Goal: Task Accomplishment & Management: Manage account settings

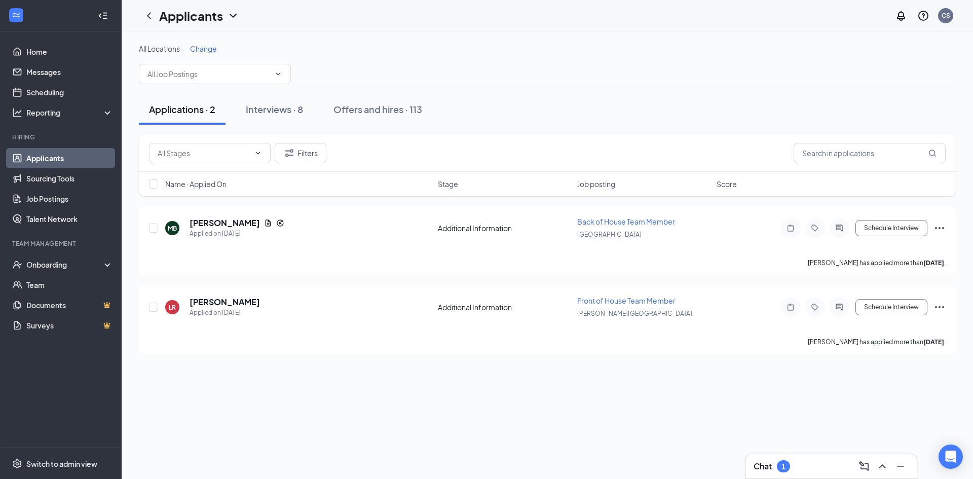
click at [783, 468] on div "1" at bounding box center [783, 466] width 4 height 9
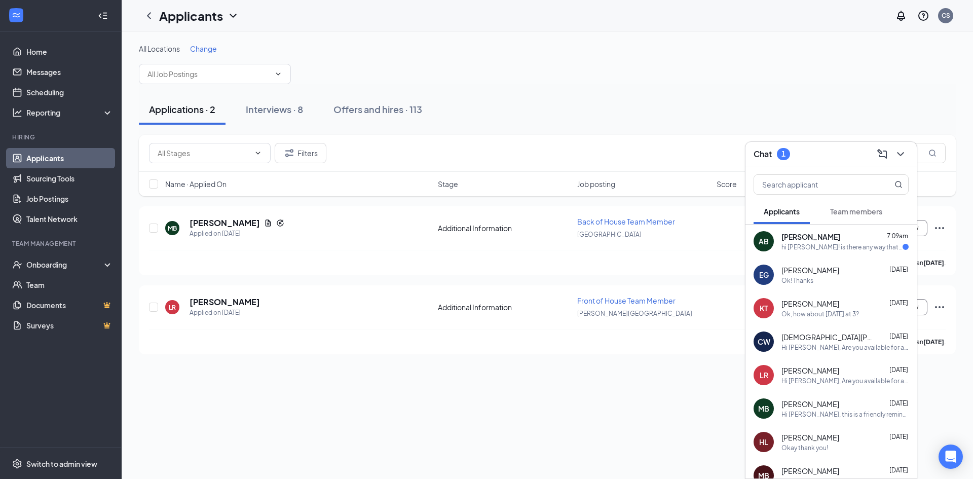
click at [852, 244] on div "hi [PERSON_NAME]! is there any way that we could reschedule for [DATE] instead!?" at bounding box center [841, 247] width 121 height 9
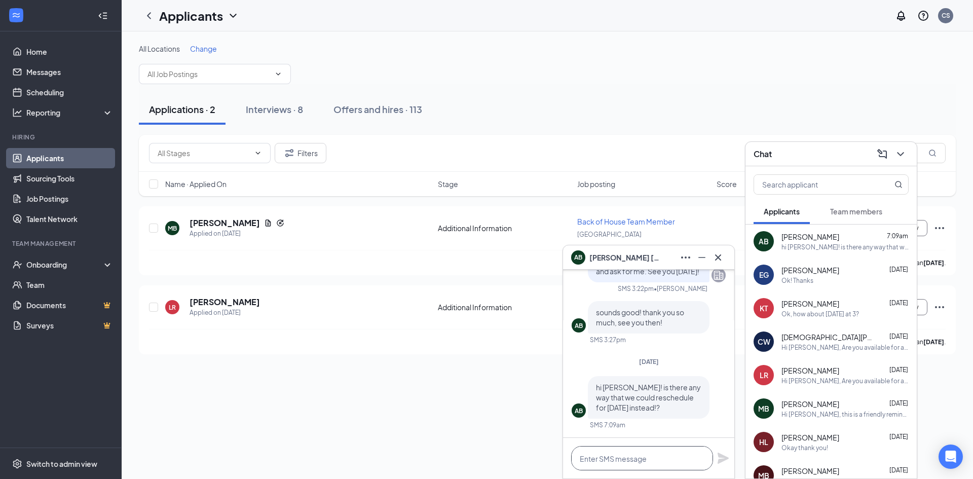
click at [652, 458] on textarea at bounding box center [642, 458] width 142 height 24
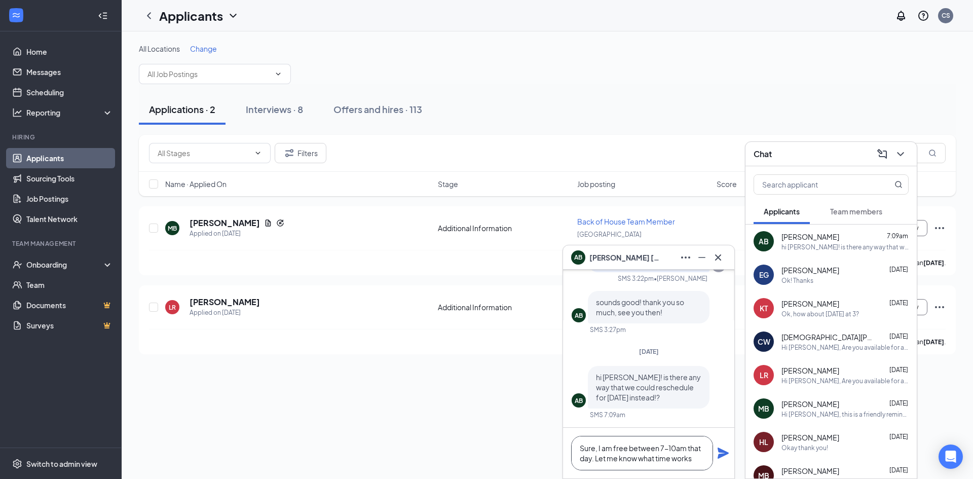
type textarea "Sure, I am free between 7-10am that day. Let me know what time works"
click at [720, 451] on icon "Plane" at bounding box center [722, 452] width 11 height 11
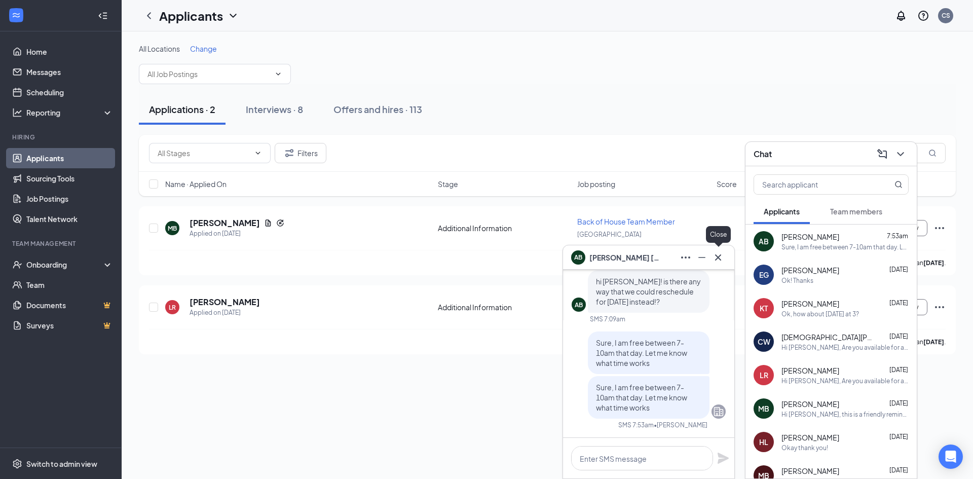
click at [717, 261] on icon "Cross" at bounding box center [718, 257] width 12 height 12
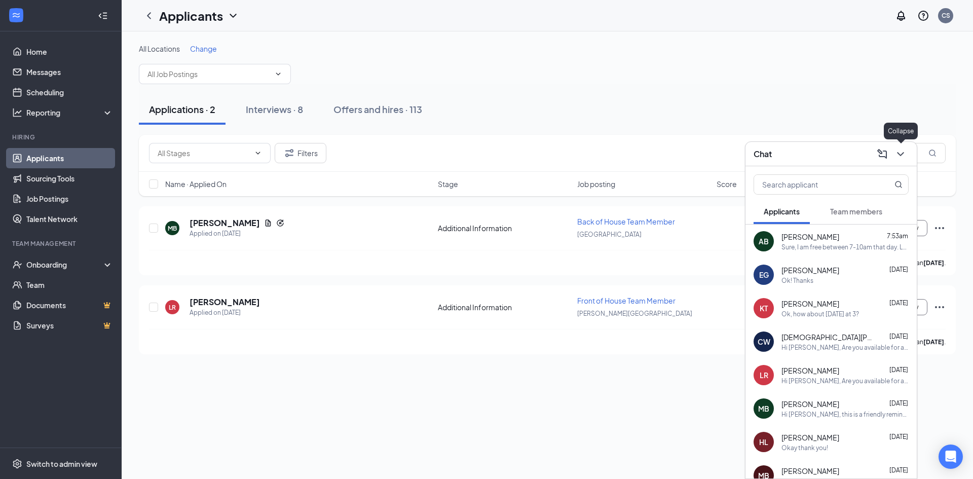
click at [900, 160] on icon "ChevronDown" at bounding box center [900, 154] width 12 height 12
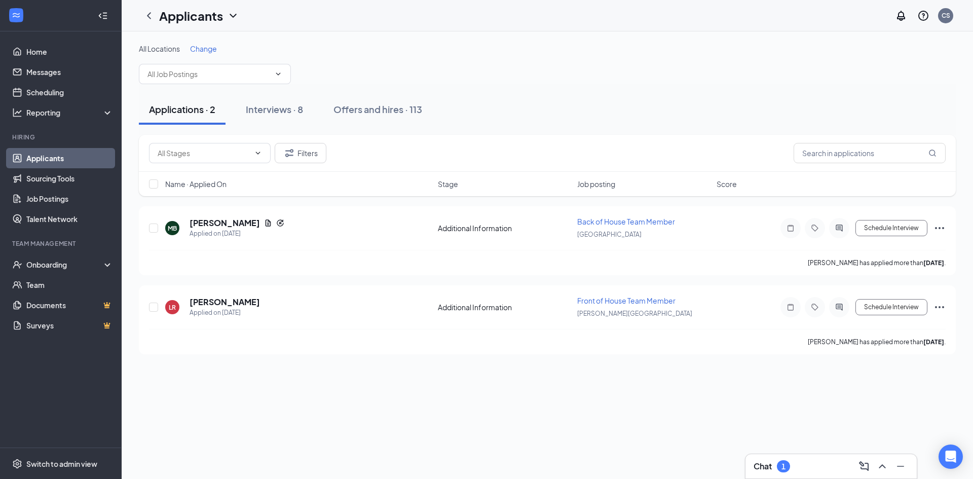
click at [807, 468] on div "Chat 1" at bounding box center [830, 466] width 155 height 16
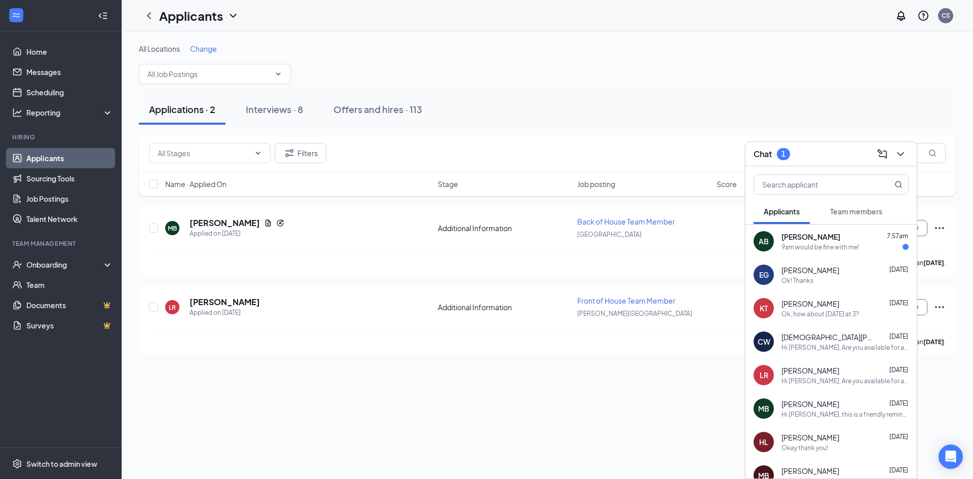
click at [800, 247] on div "9am would be fine with me!" at bounding box center [820, 247] width 78 height 9
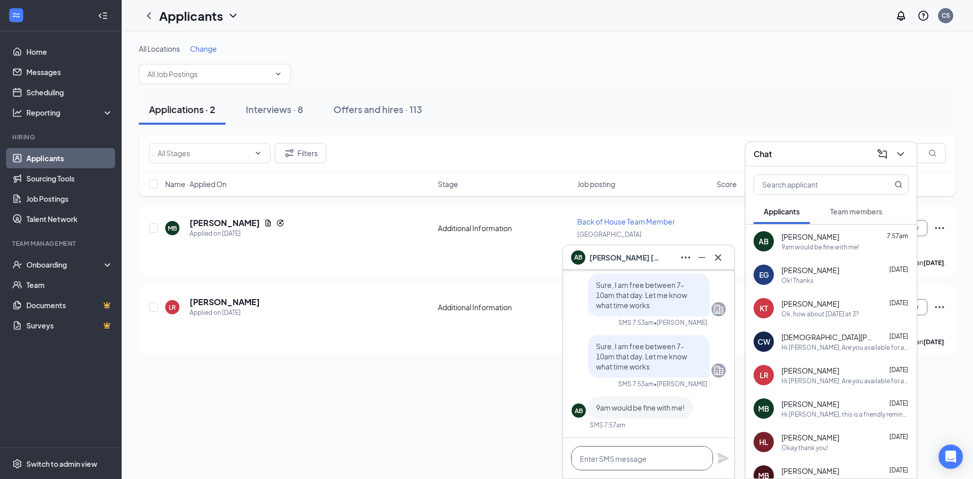
click at [633, 459] on textarea at bounding box center [642, 458] width 142 height 24
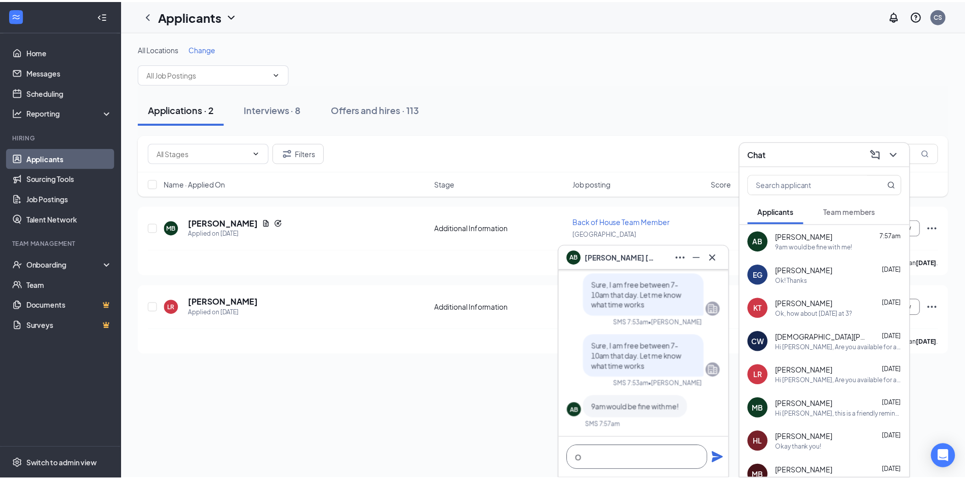
scroll to position [1, 0]
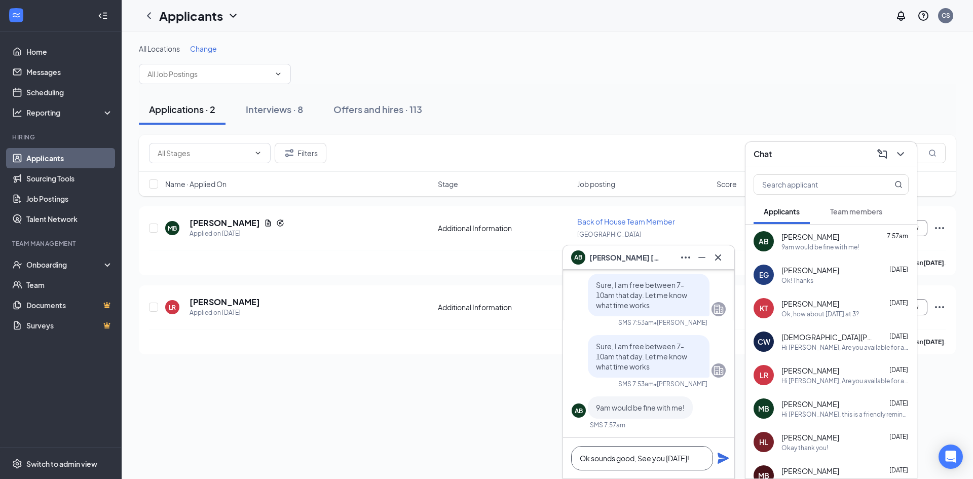
type textarea "Ok sounds good, See you [DATE]!"
click at [725, 456] on icon "Plane" at bounding box center [722, 457] width 11 height 11
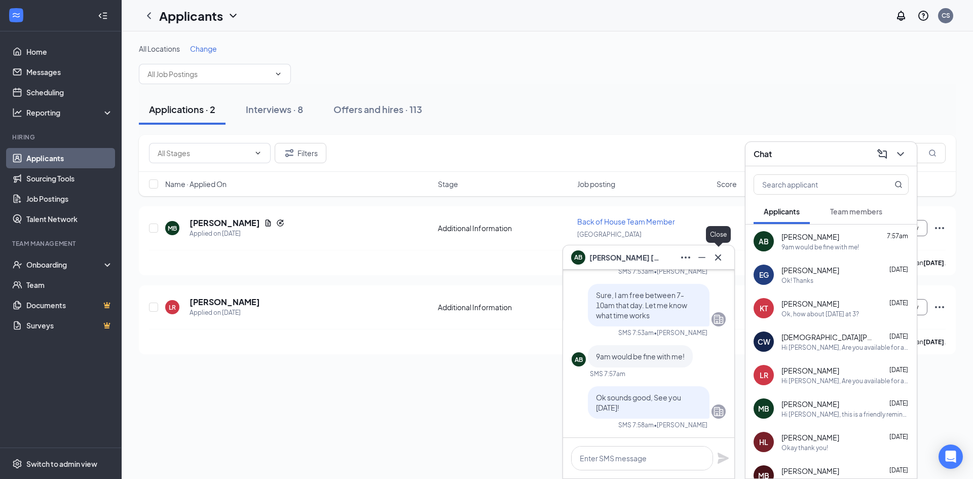
click at [725, 258] on button at bounding box center [718, 257] width 16 height 16
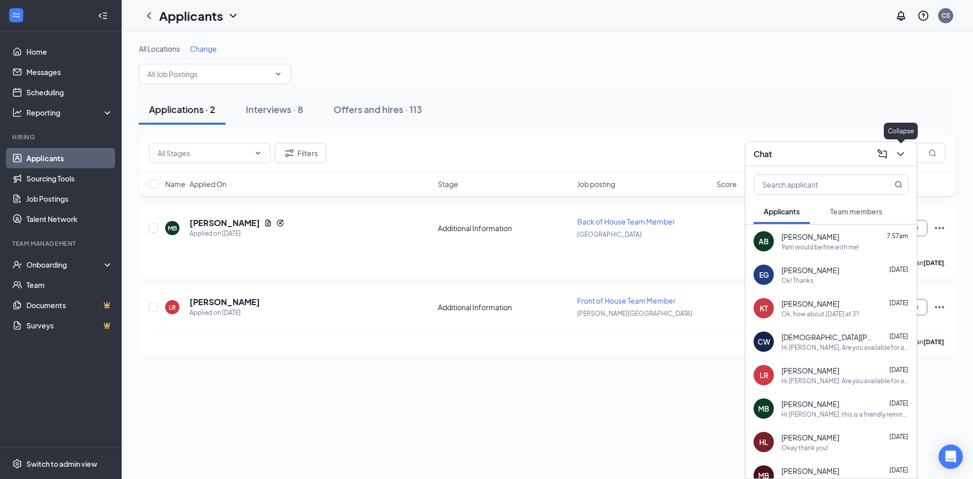
click at [900, 153] on icon "ChevronDown" at bounding box center [900, 154] width 12 height 12
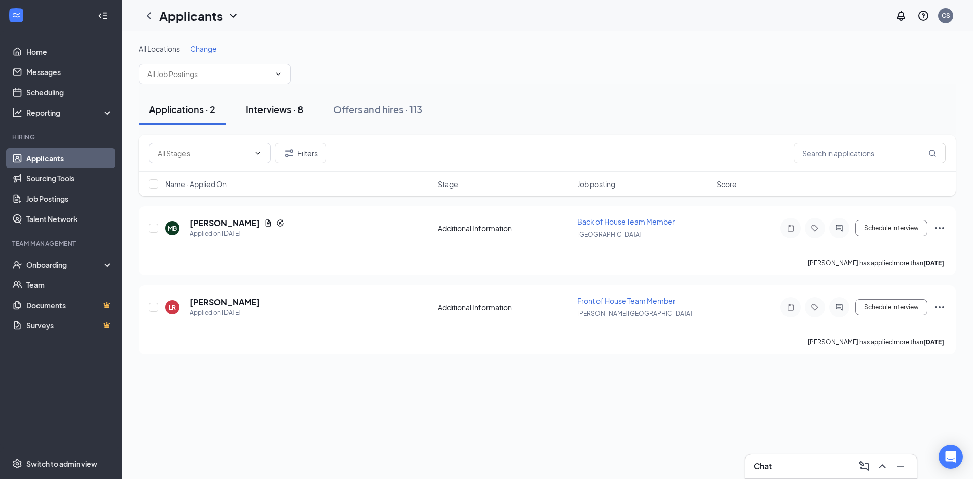
click at [270, 100] on button "Interviews · 8" at bounding box center [275, 109] width 78 height 30
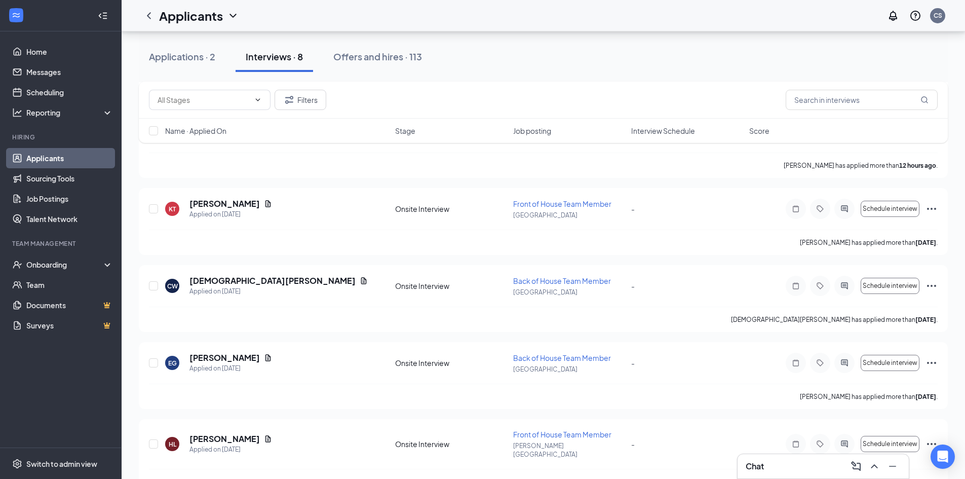
scroll to position [345, 0]
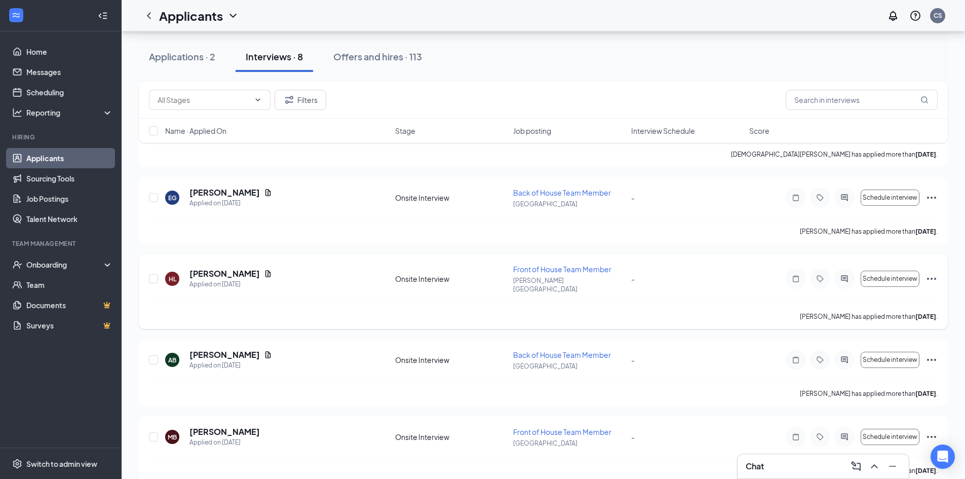
click at [929, 273] on icon "Ellipses" at bounding box center [932, 279] width 12 height 12
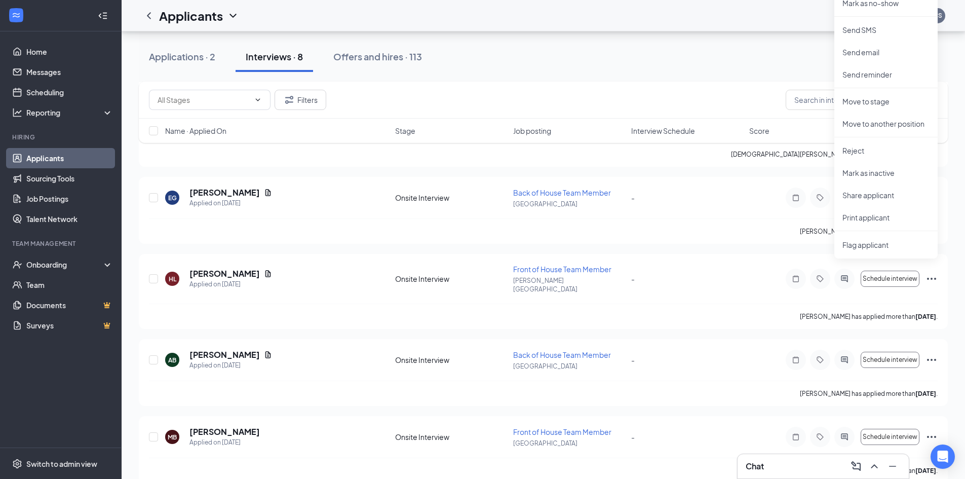
click at [136, 397] on div "All Locations Change Applications · 2 Interviews · 8 Offers and hires · 113 Fil…" at bounding box center [543, 90] width 843 height 809
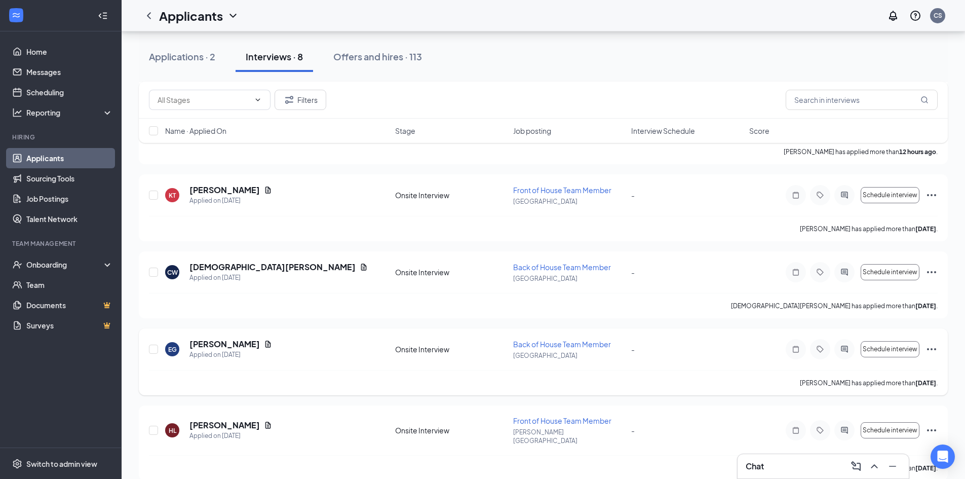
scroll to position [194, 0]
click at [932, 344] on icon "Ellipses" at bounding box center [932, 349] width 12 height 12
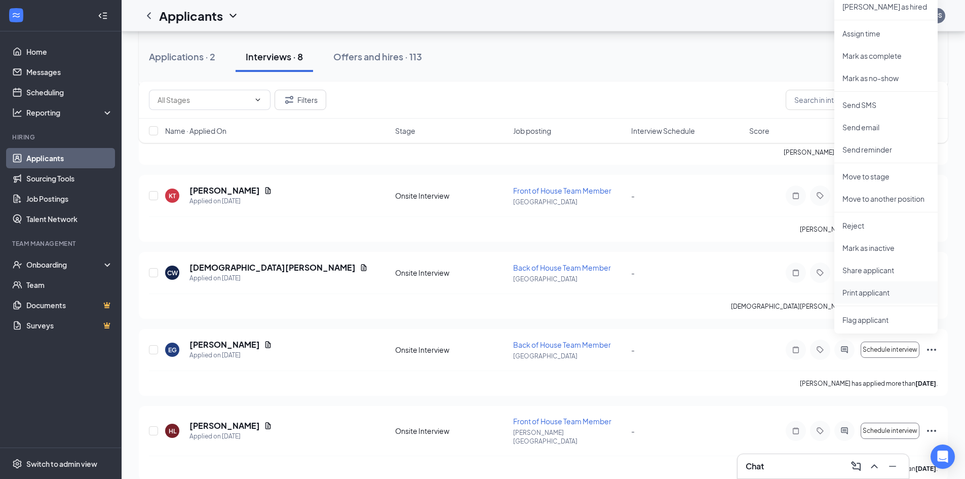
click at [870, 294] on p "Print applicant" at bounding box center [885, 292] width 87 height 10
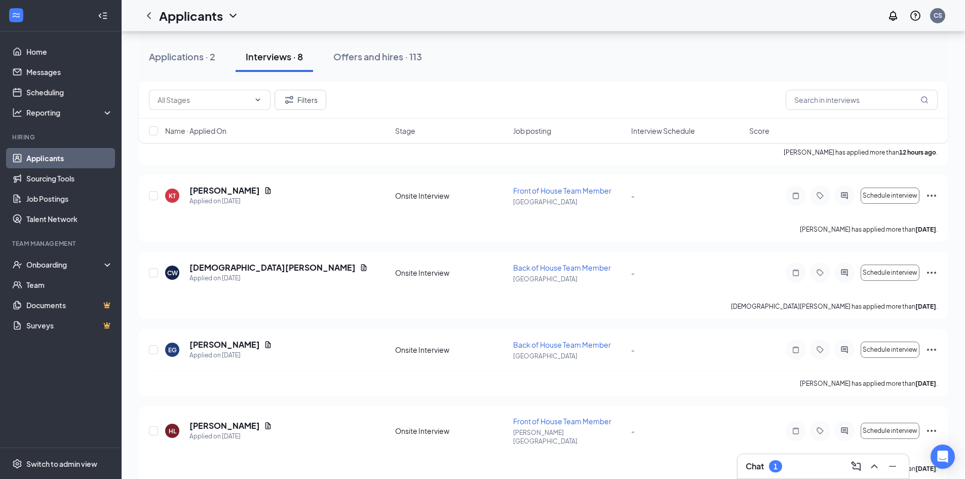
click at [789, 468] on div "Chat 1" at bounding box center [823, 466] width 155 height 16
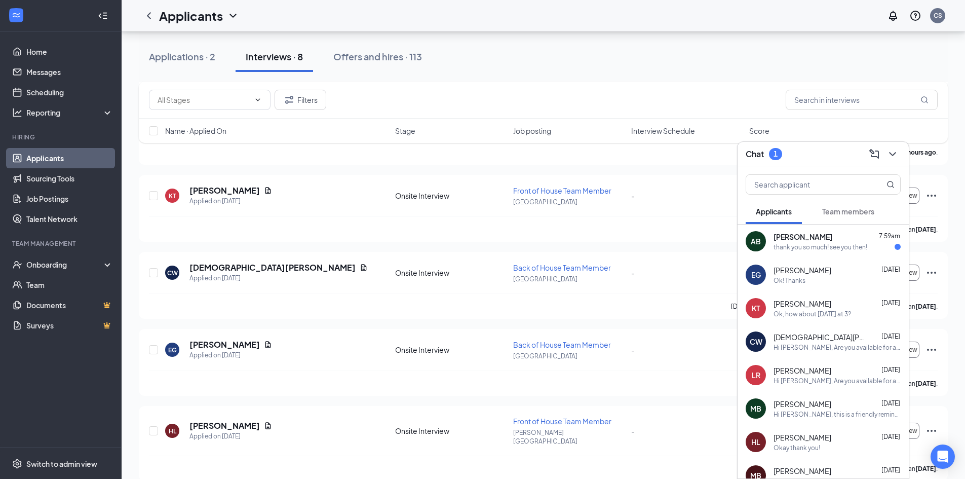
click at [800, 251] on div "thank you so much! see you then!" at bounding box center [821, 247] width 94 height 9
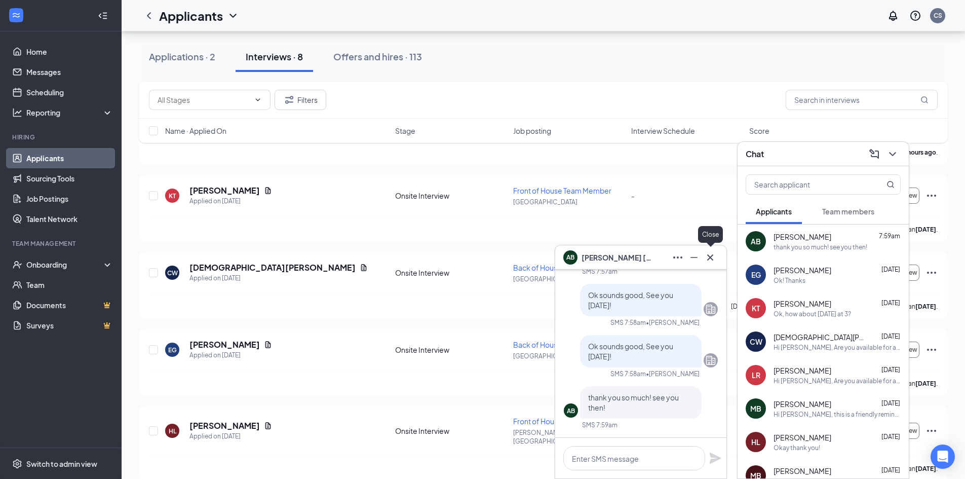
click at [712, 256] on icon "Cross" at bounding box center [710, 257] width 6 height 6
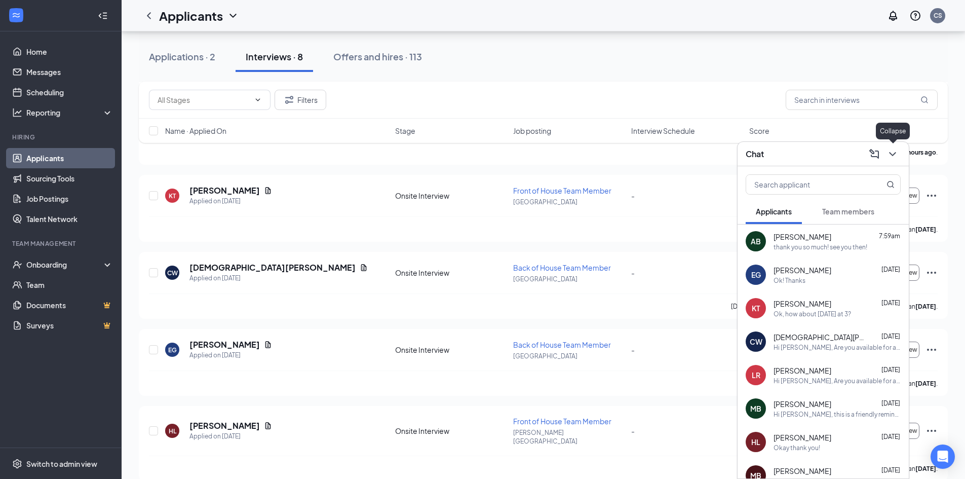
click at [894, 154] on icon "ChevronDown" at bounding box center [892, 154] width 7 height 4
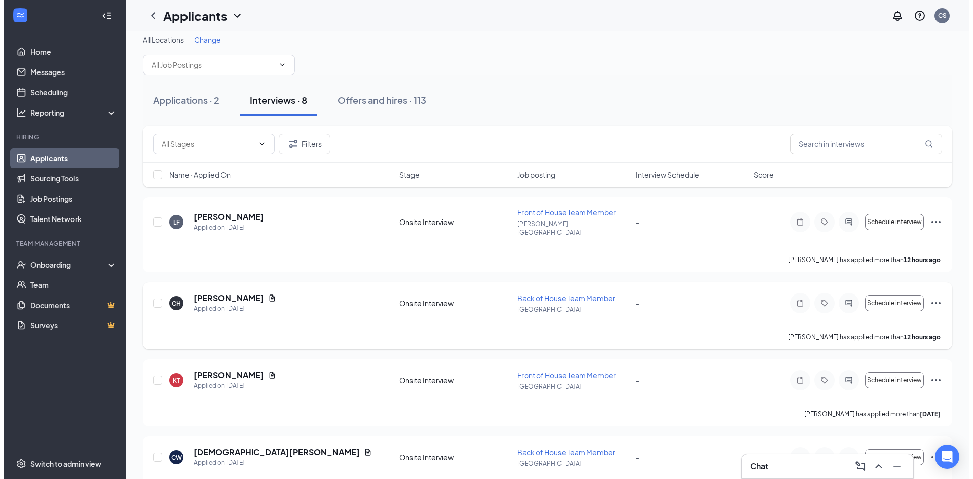
scroll to position [0, 0]
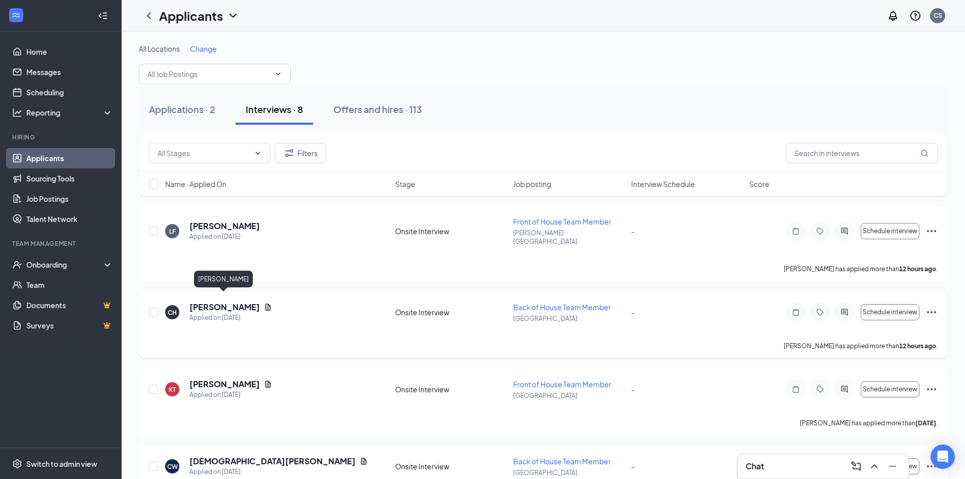
click at [237, 301] on h5 "[PERSON_NAME]" at bounding box center [224, 306] width 70 height 11
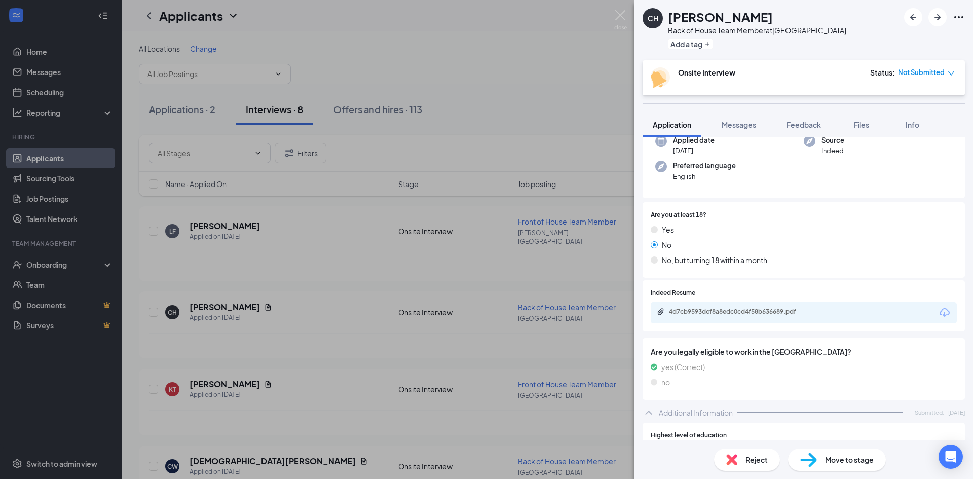
scroll to position [56, 0]
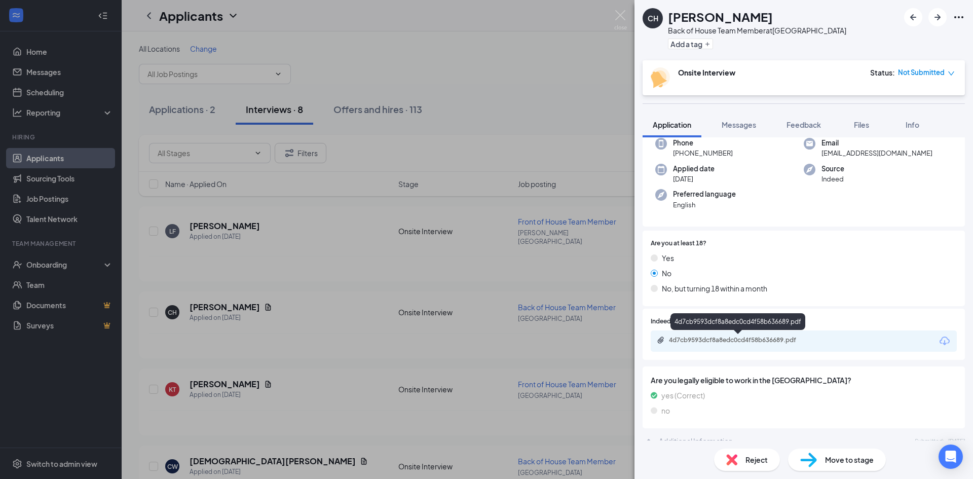
click at [751, 340] on div "4d7cb9593dcf8a8edc0cd4f58b636689.pdf" at bounding box center [740, 340] width 142 height 8
click at [734, 125] on span "Messages" at bounding box center [738, 124] width 34 height 9
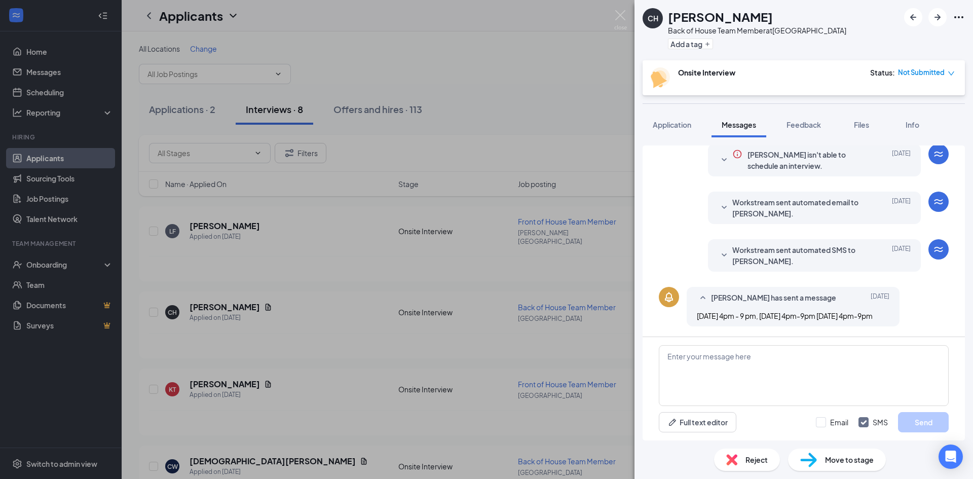
scroll to position [270, 0]
click at [781, 371] on textarea at bounding box center [804, 375] width 290 height 61
type textarea "Hi [PERSON_NAME], Are you available for an interview [DATE] at 4pm?"
click at [922, 422] on button "Send" at bounding box center [923, 422] width 51 height 20
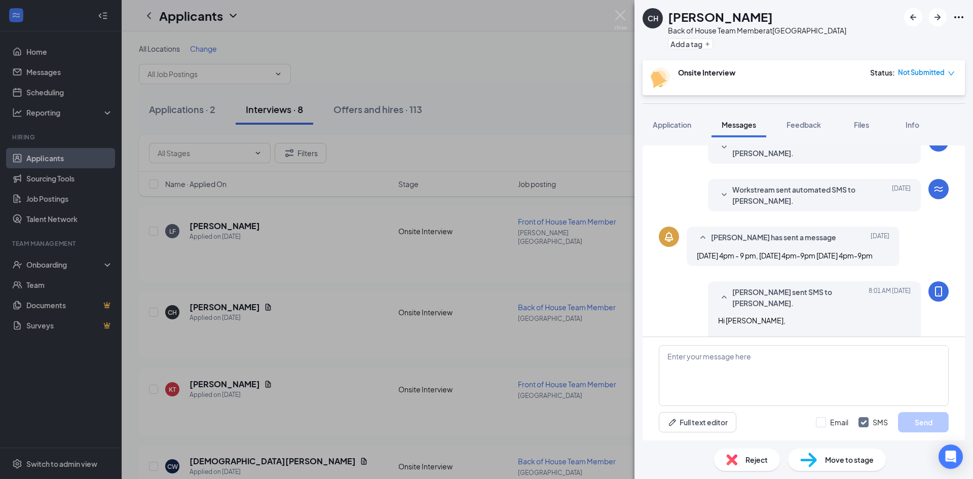
scroll to position [357, 0]
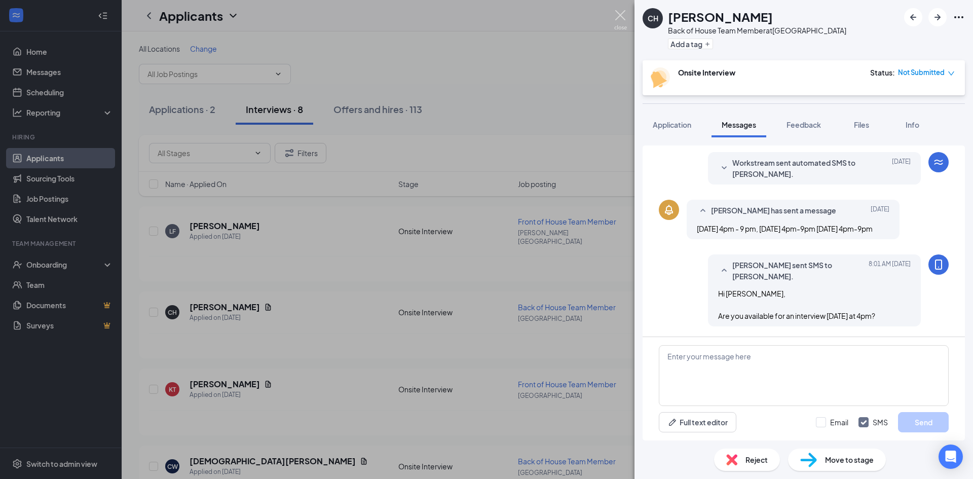
click at [619, 20] on img at bounding box center [620, 20] width 13 height 20
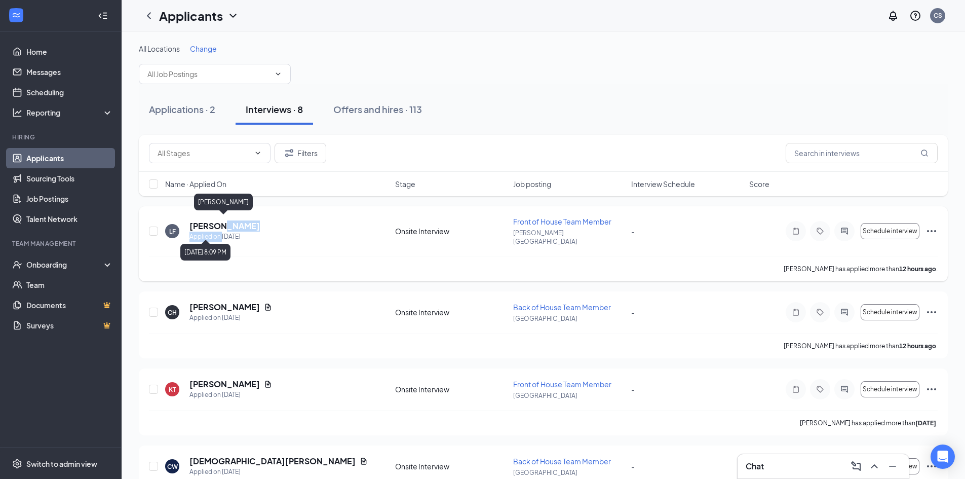
click at [221, 227] on div "[PERSON_NAME] Applied on [DATE]" at bounding box center [224, 230] width 70 height 21
click at [235, 221] on h5 "[PERSON_NAME]" at bounding box center [224, 225] width 70 height 11
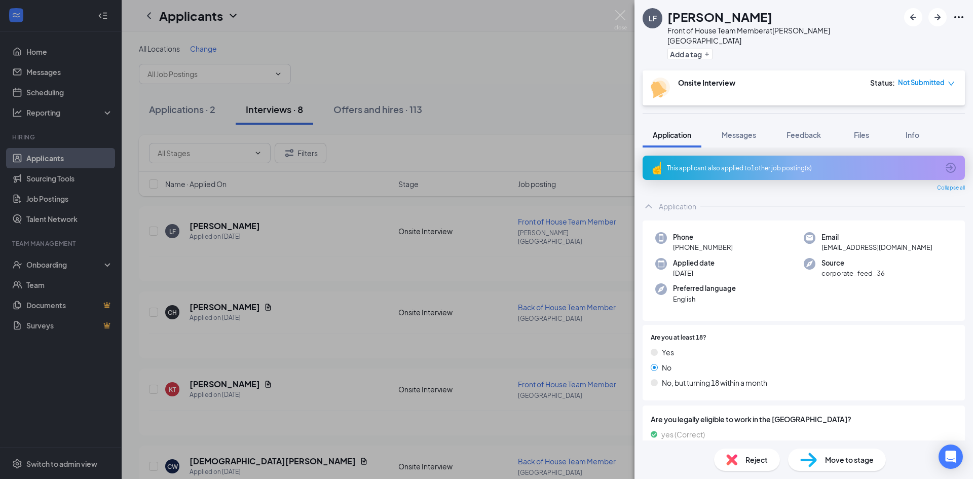
click at [945, 163] on icon "ArrowCircle" at bounding box center [950, 168] width 10 height 10
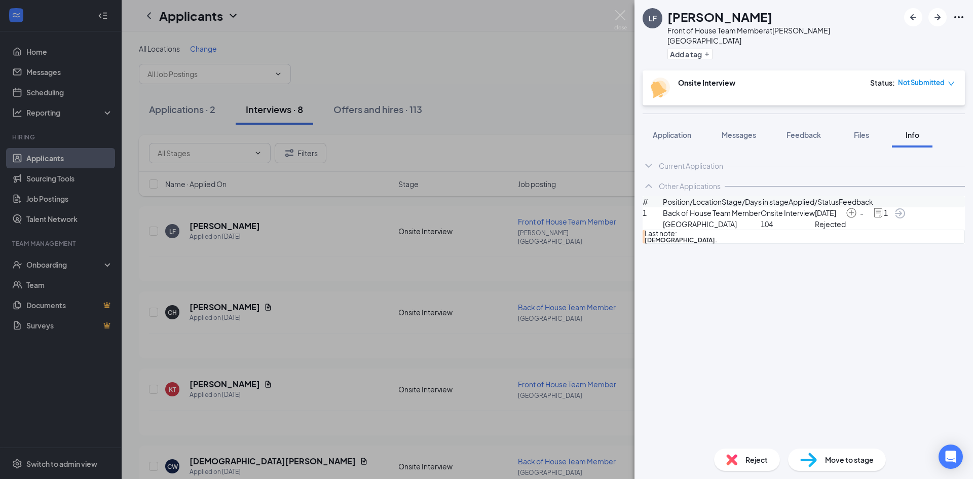
click at [668, 161] on div "Current Application" at bounding box center [691, 166] width 64 height 10
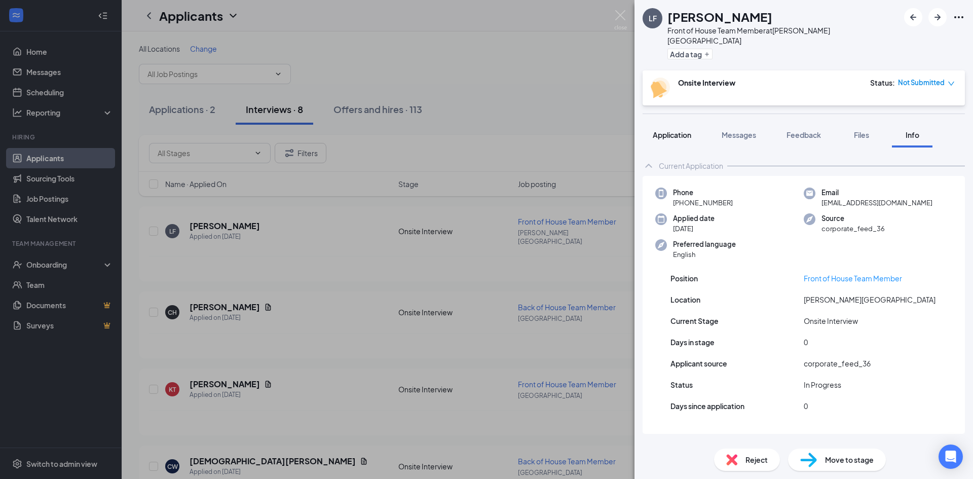
click at [676, 130] on span "Application" at bounding box center [671, 134] width 39 height 9
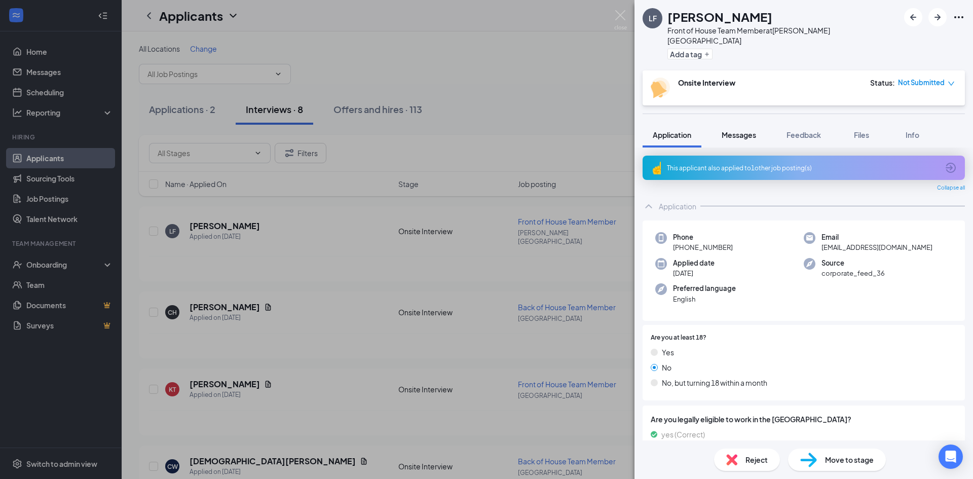
click at [748, 130] on span "Messages" at bounding box center [738, 134] width 34 height 9
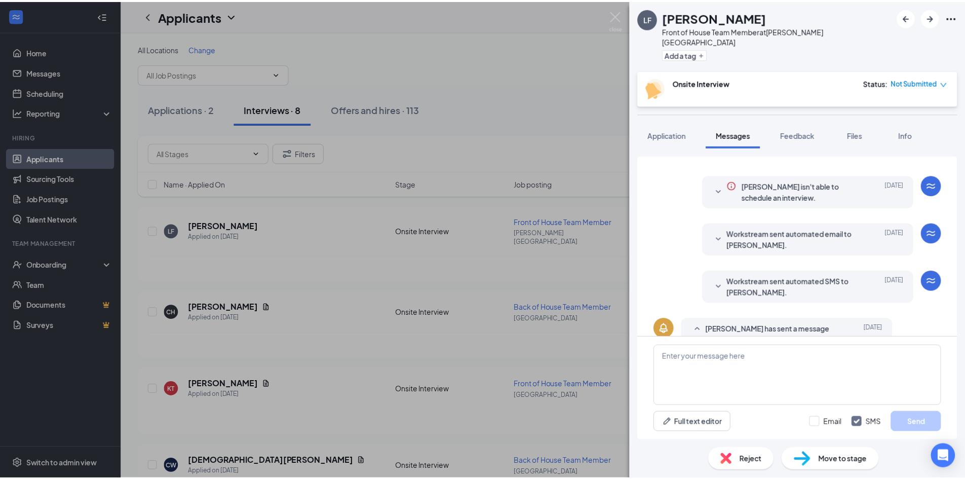
scroll to position [193, 0]
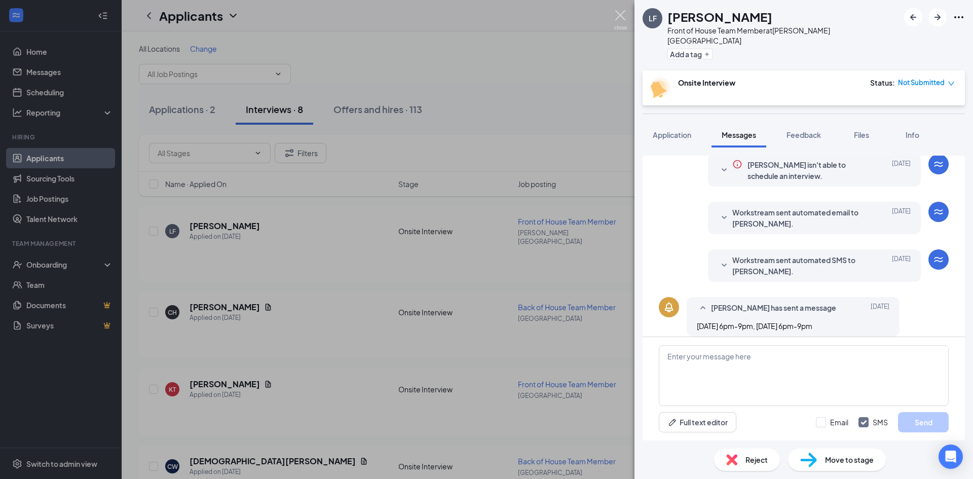
click at [618, 11] on img at bounding box center [620, 20] width 13 height 20
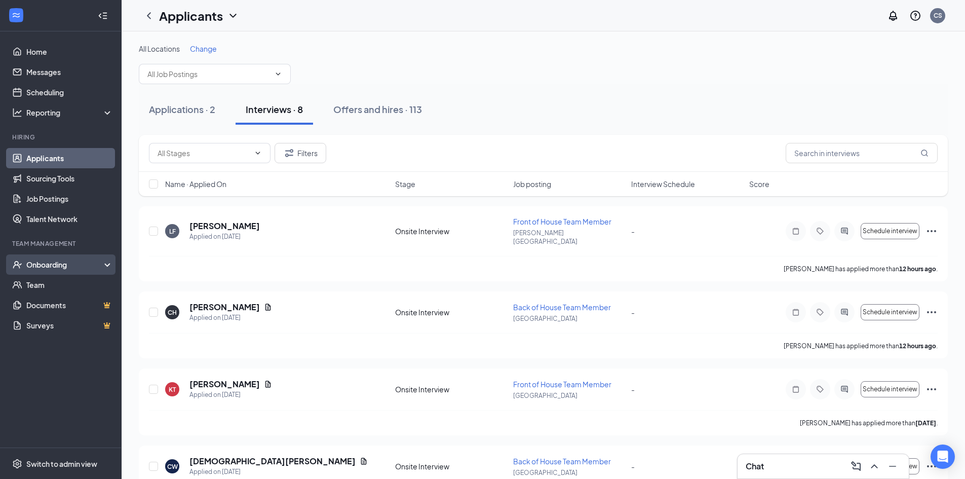
click at [51, 261] on div "Onboarding" at bounding box center [65, 264] width 78 height 10
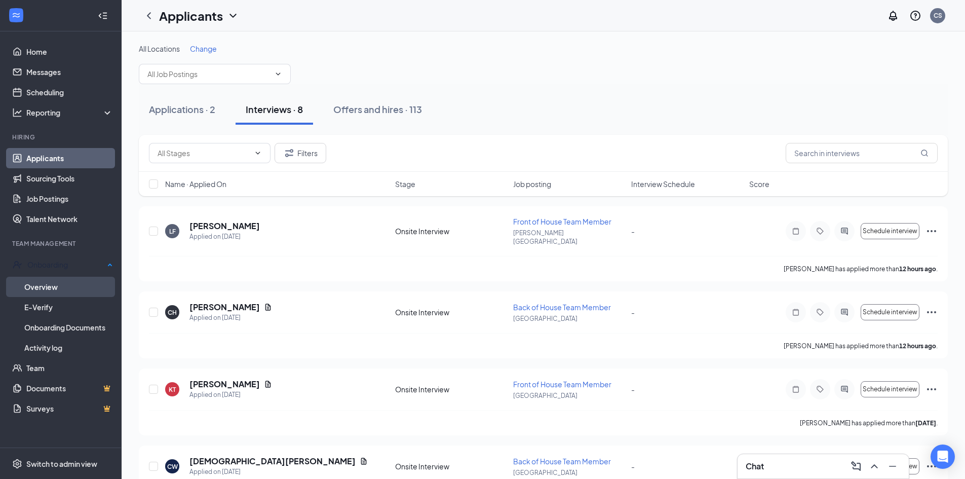
click at [57, 281] on link "Overview" at bounding box center [68, 287] width 89 height 20
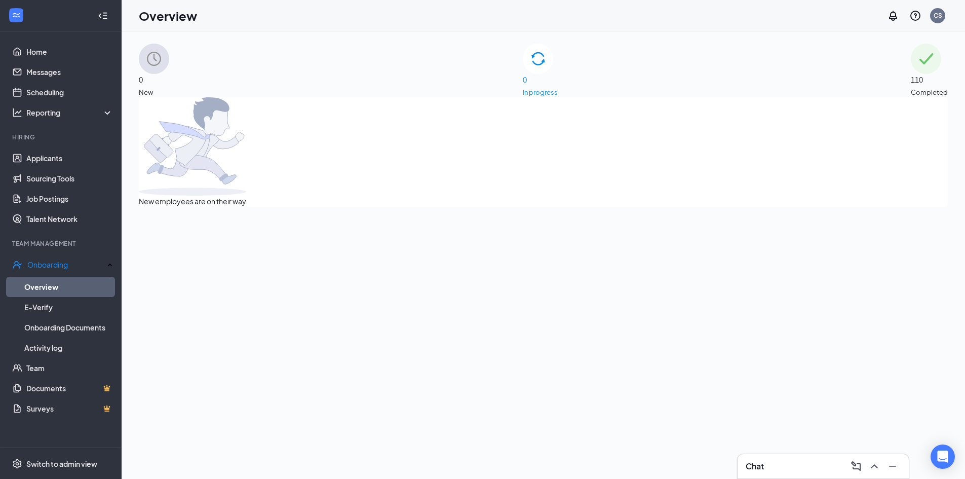
click at [911, 87] on span "Completed" at bounding box center [929, 92] width 37 height 10
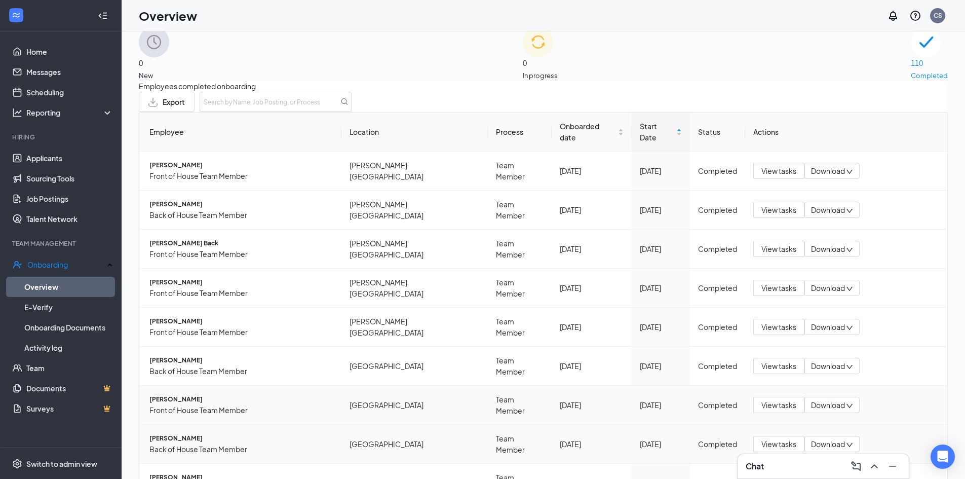
scroll to position [46, 0]
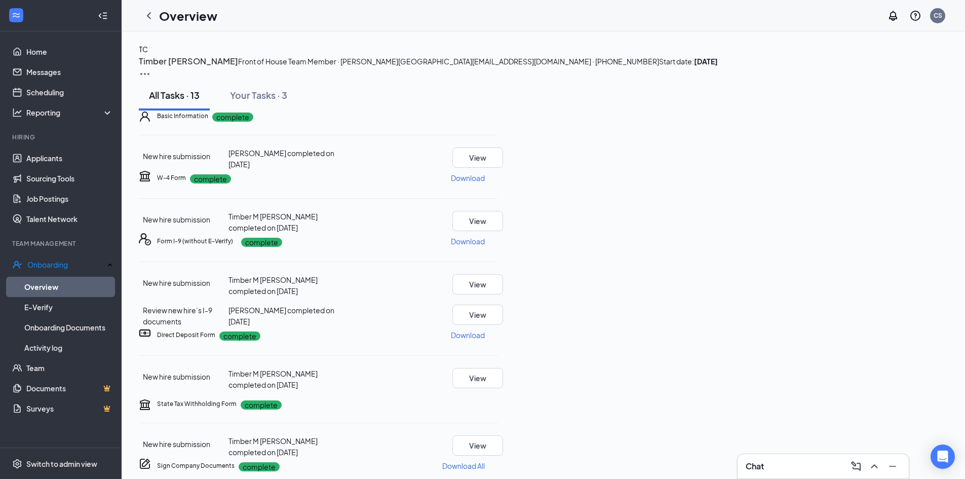
scroll to position [101, 0]
click at [485, 183] on p "Download" at bounding box center [468, 178] width 34 height 10
click at [485, 246] on p "Download" at bounding box center [468, 241] width 34 height 10
click at [485, 340] on p "Download" at bounding box center [468, 335] width 34 height 10
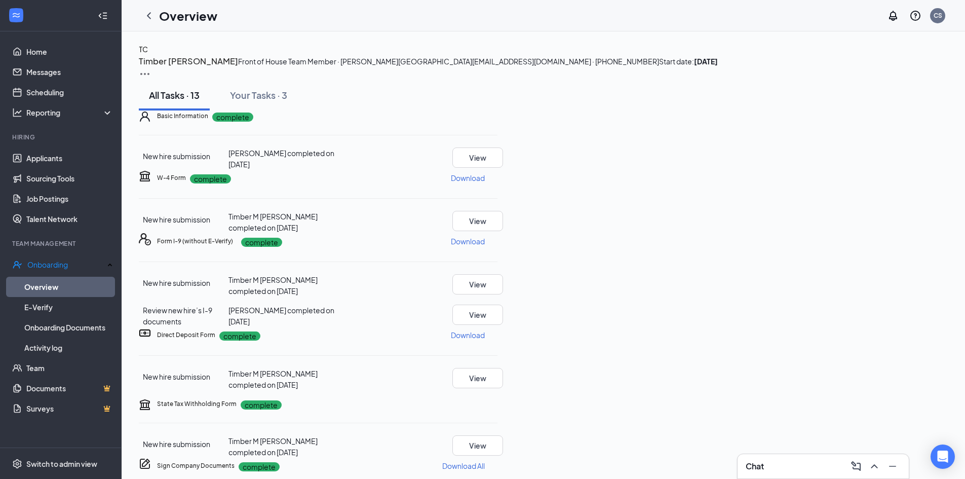
click at [485, 246] on p "Download" at bounding box center [468, 241] width 34 height 10
click at [485, 340] on p "Download" at bounding box center [468, 335] width 34 height 10
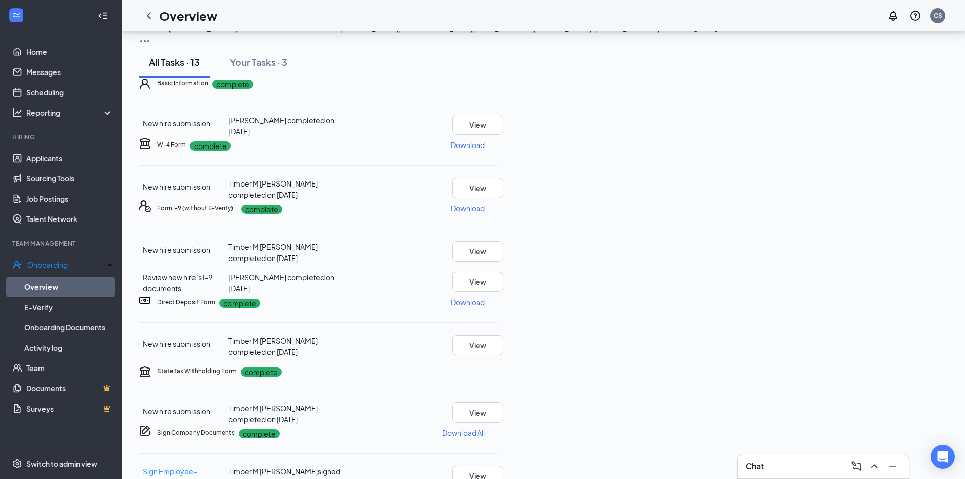
scroll to position [51, 0]
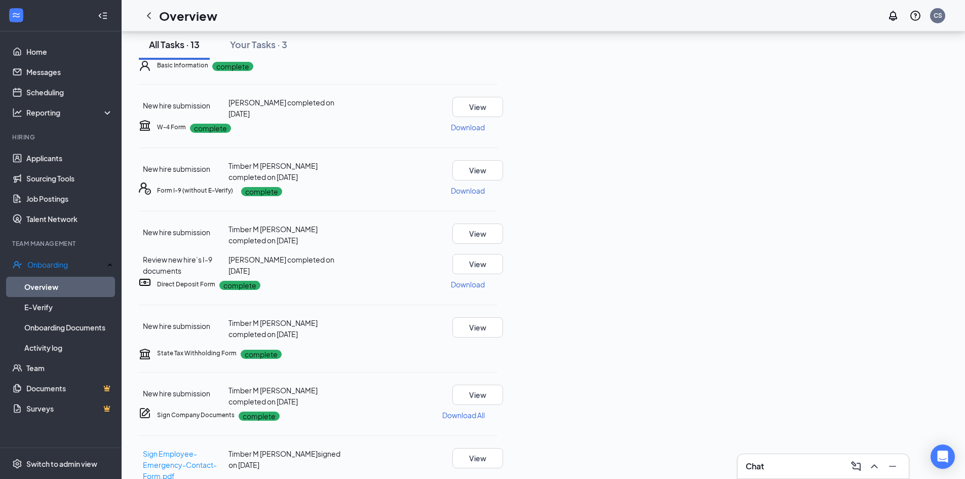
click at [485, 279] on p "Download" at bounding box center [468, 284] width 34 height 10
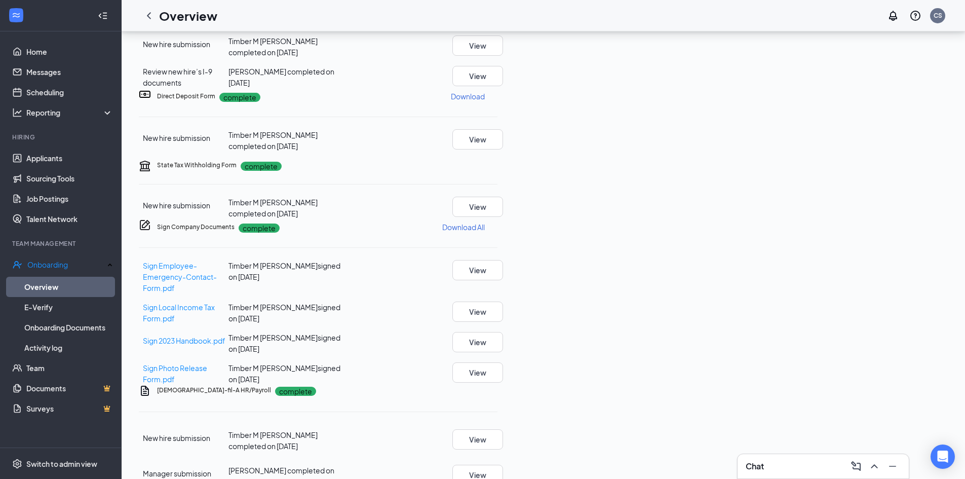
scroll to position [253, 0]
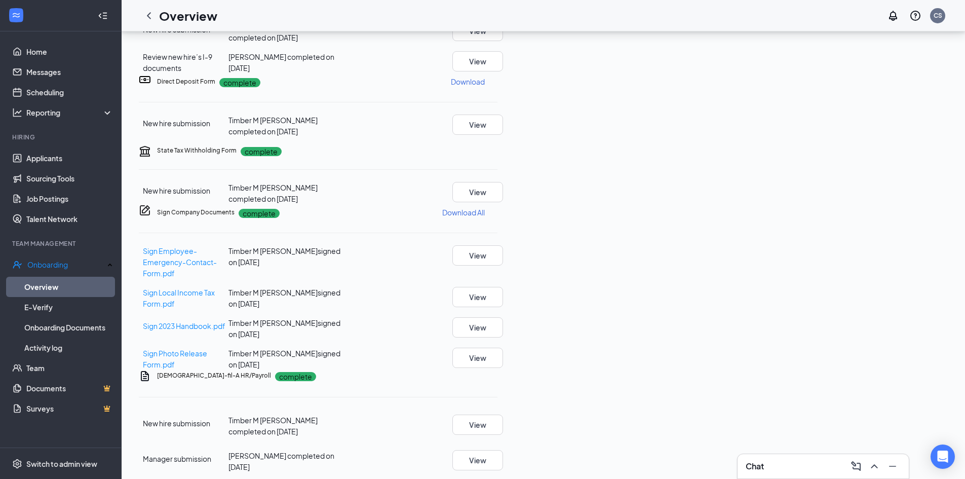
click at [485, 207] on p "Download All" at bounding box center [463, 212] width 43 height 10
click at [503, 245] on button "View" at bounding box center [477, 255] width 51 height 20
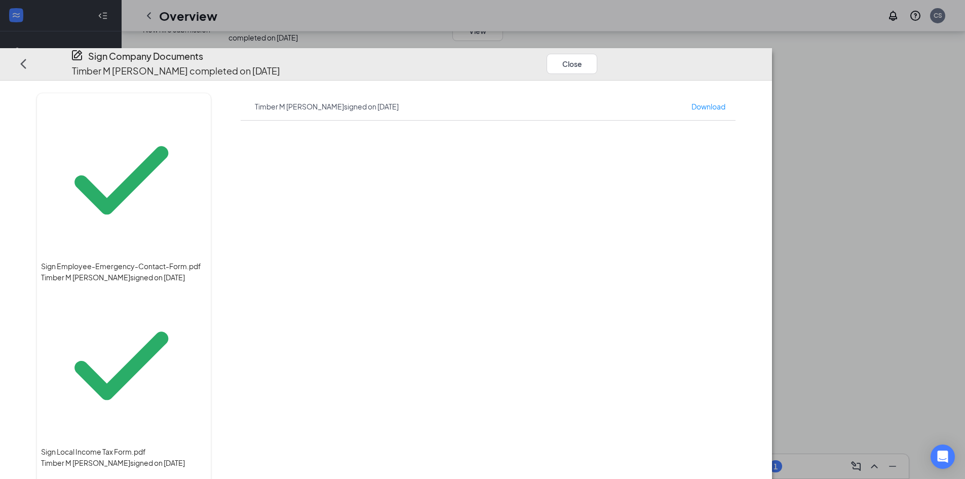
click at [200, 446] on span "Sign Local Income Tax Form.pdf" at bounding box center [124, 451] width 166 height 11
click at [597, 53] on button "Close" at bounding box center [572, 63] width 51 height 20
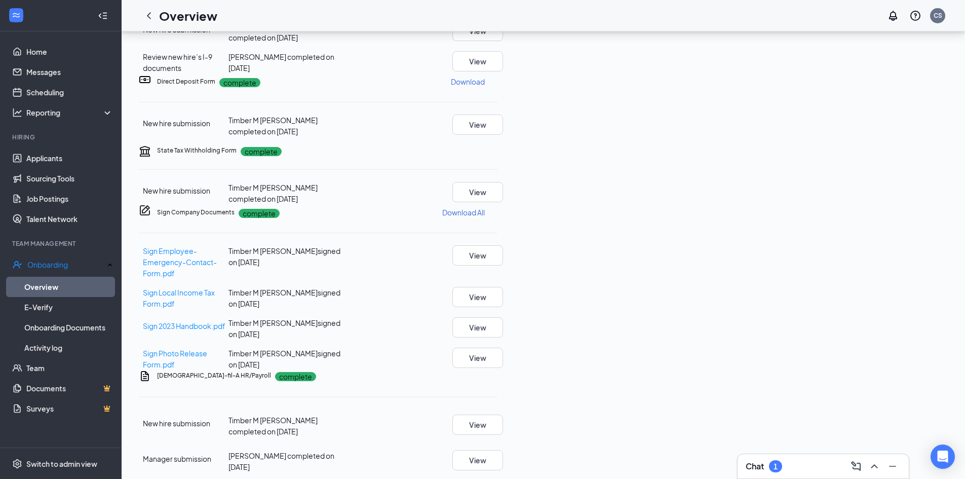
click at [781, 469] on div "1" at bounding box center [775, 466] width 13 height 12
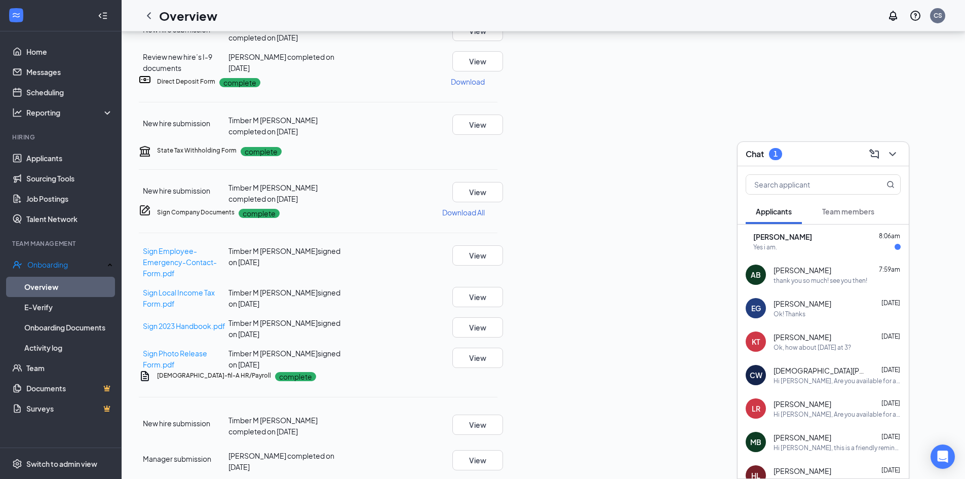
click at [817, 247] on div "Yes i am." at bounding box center [826, 247] width 147 height 9
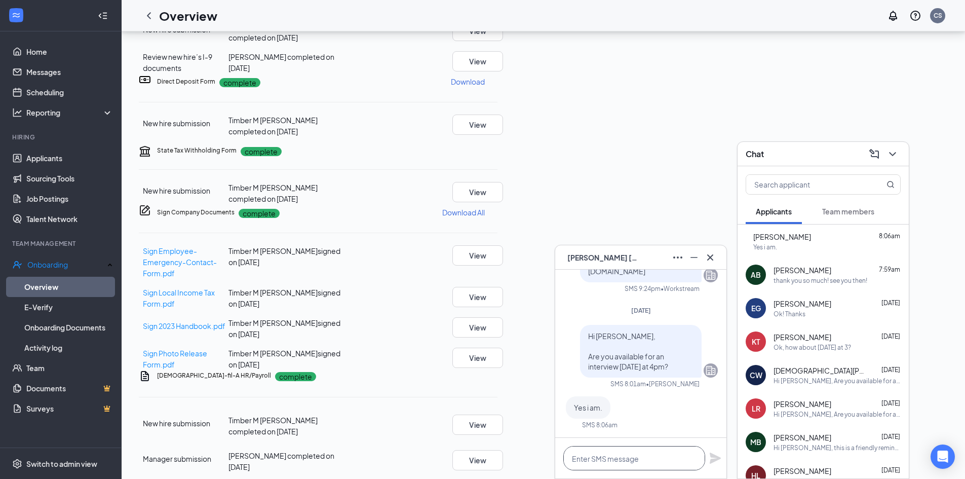
click at [625, 463] on textarea at bounding box center [634, 458] width 142 height 24
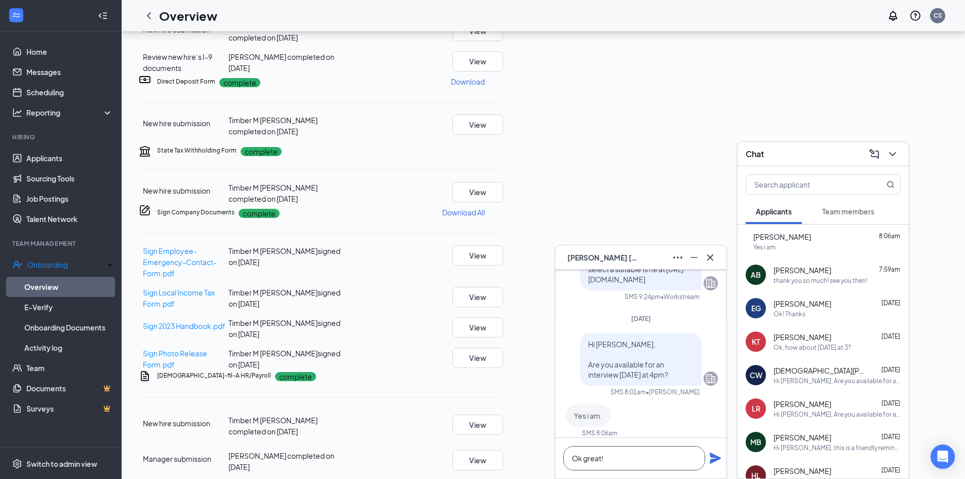
scroll to position [0, 0]
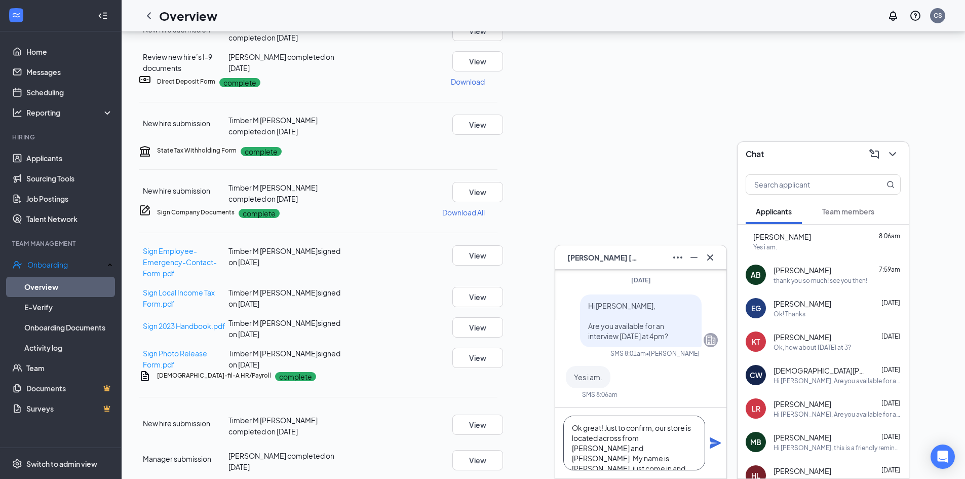
type textarea "Ok great! Just to confirm, our store is located across from [PERSON_NAME] and […"
click at [713, 444] on icon "Plane" at bounding box center [715, 442] width 11 height 11
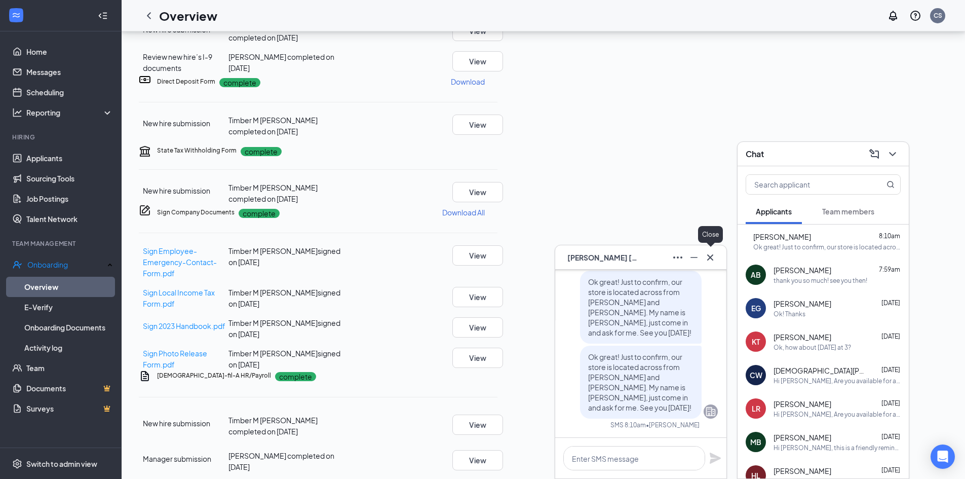
click at [714, 263] on button at bounding box center [710, 257] width 16 height 16
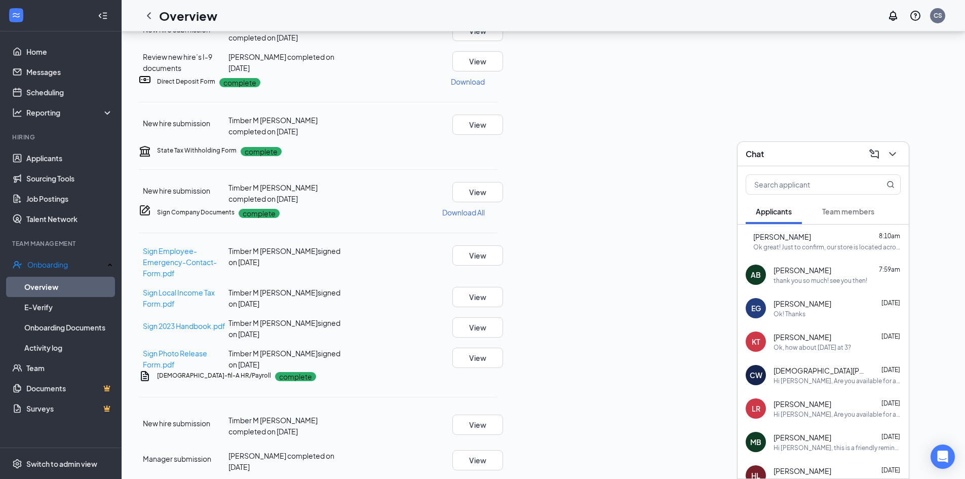
click at [897, 156] on icon "ChevronDown" at bounding box center [893, 154] width 12 height 12
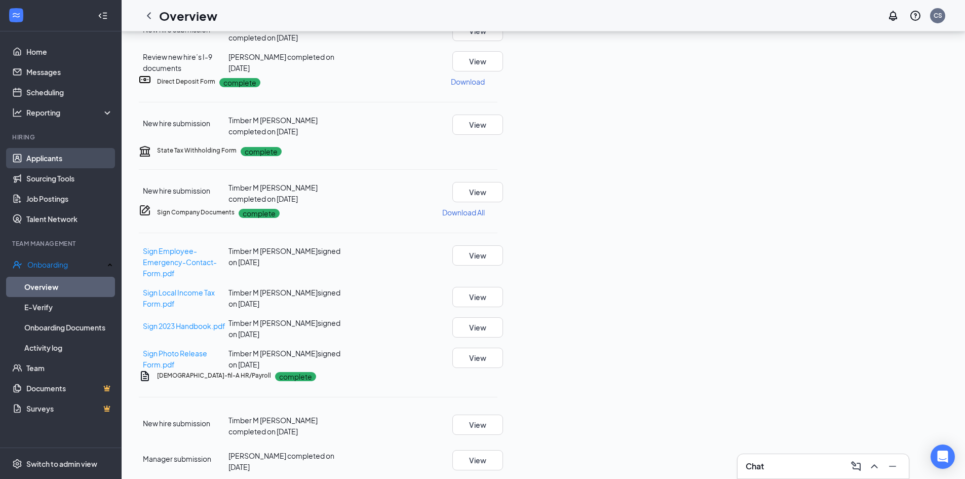
click at [35, 161] on link "Applicants" at bounding box center [69, 158] width 87 height 20
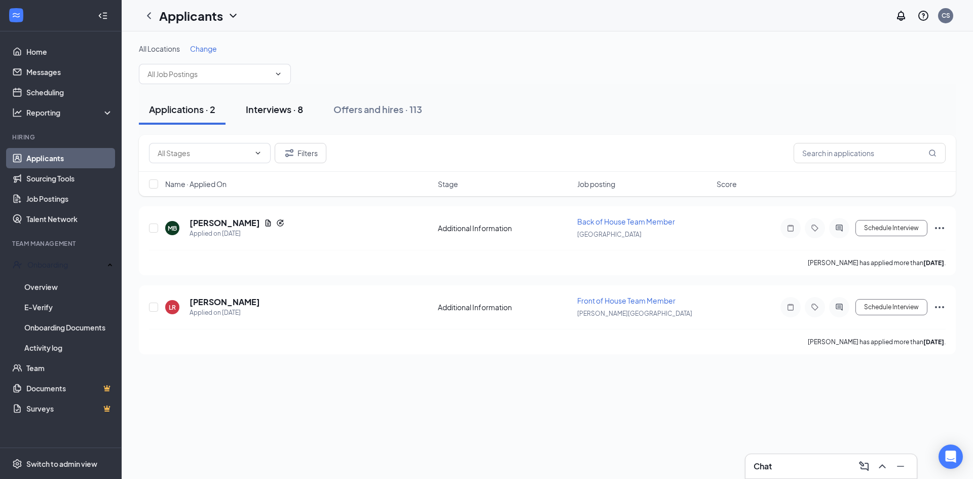
click at [274, 106] on div "Interviews · 8" at bounding box center [274, 109] width 57 height 13
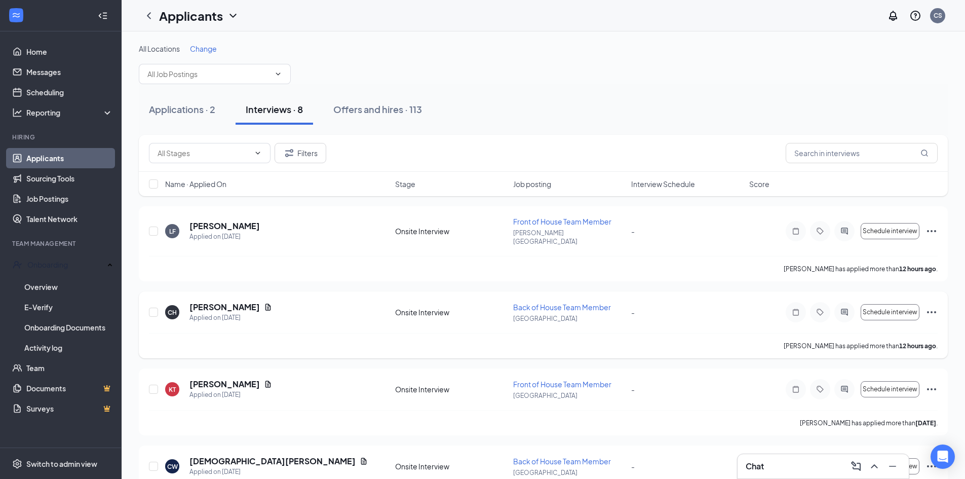
click at [934, 306] on icon "Ellipses" at bounding box center [932, 312] width 12 height 12
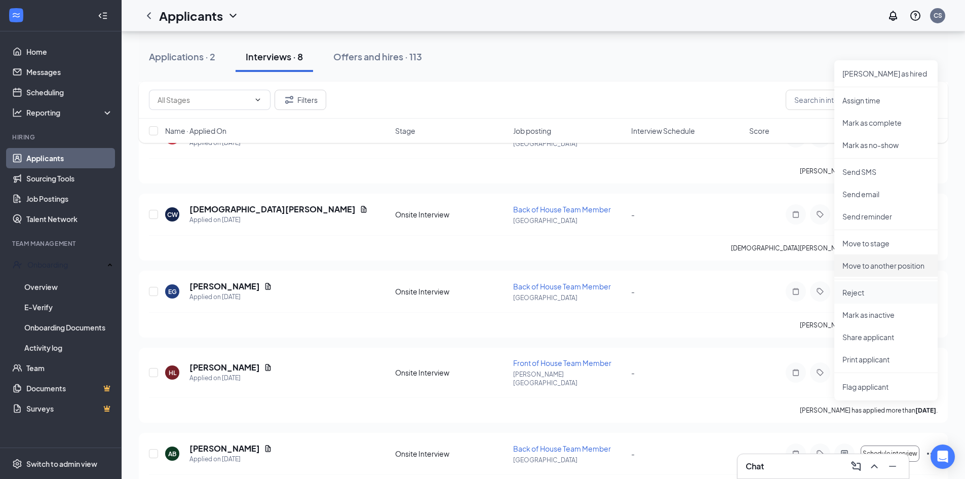
scroll to position [253, 0]
click at [876, 353] on p "Print applicant" at bounding box center [885, 358] width 87 height 10
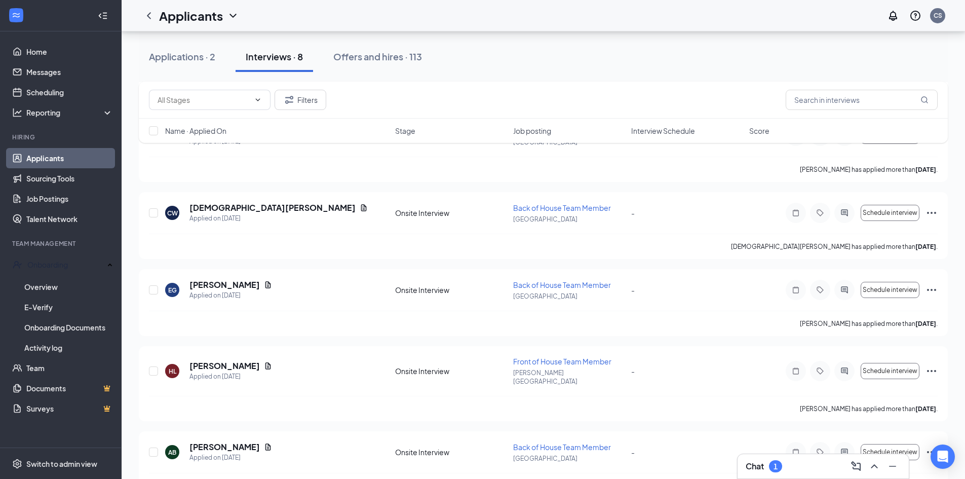
click at [792, 468] on div "Chat 1" at bounding box center [823, 466] width 155 height 16
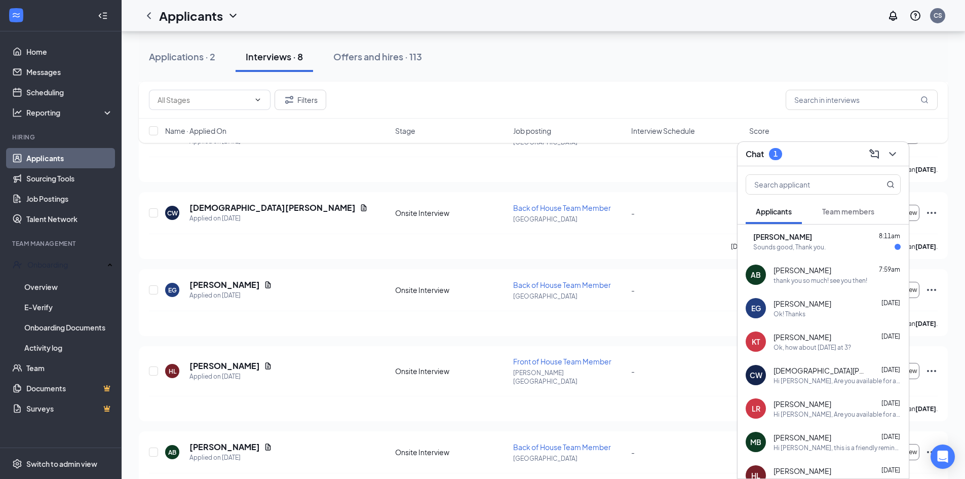
click at [821, 254] on div "CH [PERSON_NAME] 8:11am Sounds good, Thank you." at bounding box center [823, 240] width 171 height 33
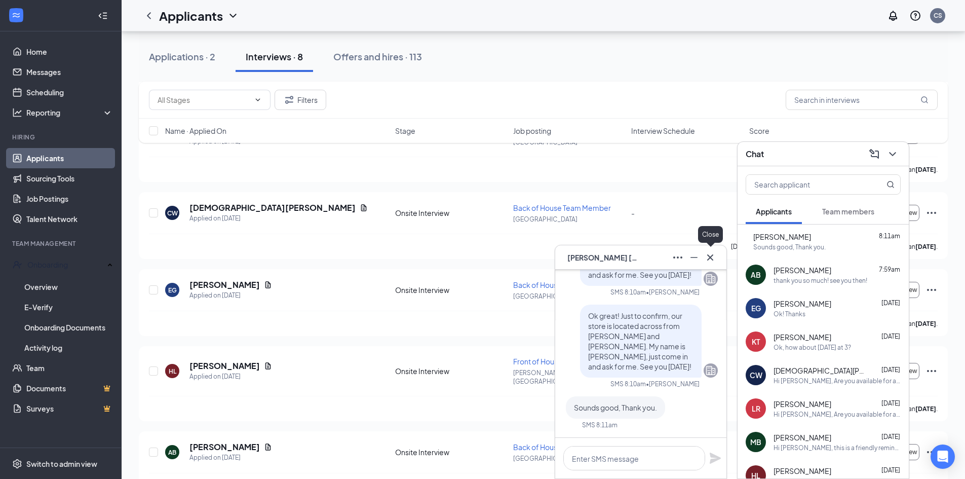
click at [710, 255] on icon "Cross" at bounding box center [710, 257] width 12 height 12
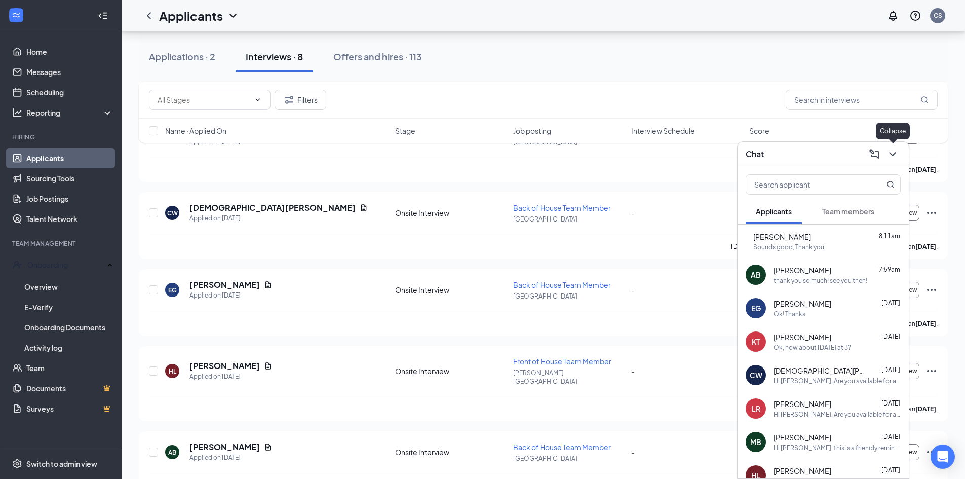
click at [895, 150] on icon "ChevronDown" at bounding box center [893, 154] width 12 height 12
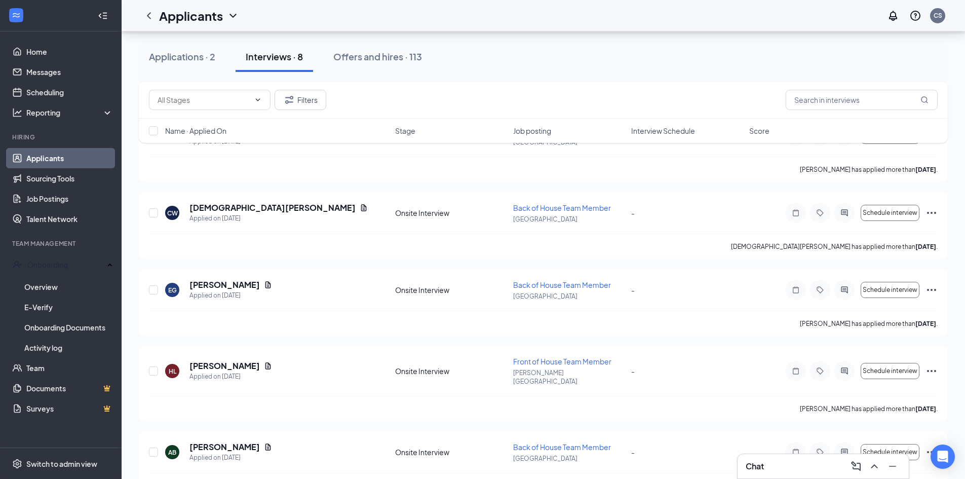
scroll to position [0, 0]
